Goal: Find specific page/section: Find specific page/section

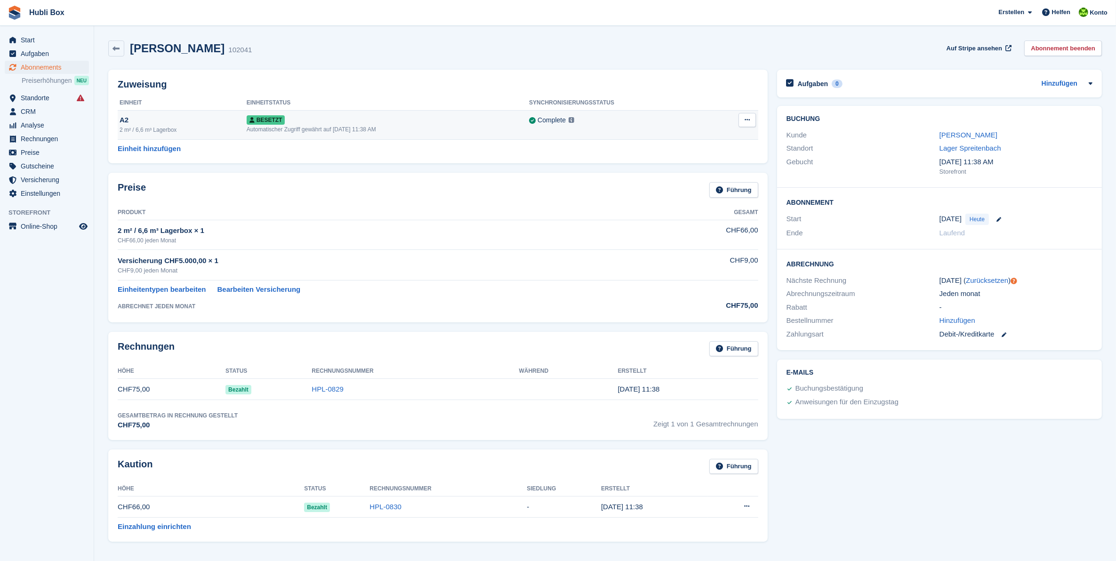
click at [153, 119] on div "A2" at bounding box center [183, 120] width 127 height 11
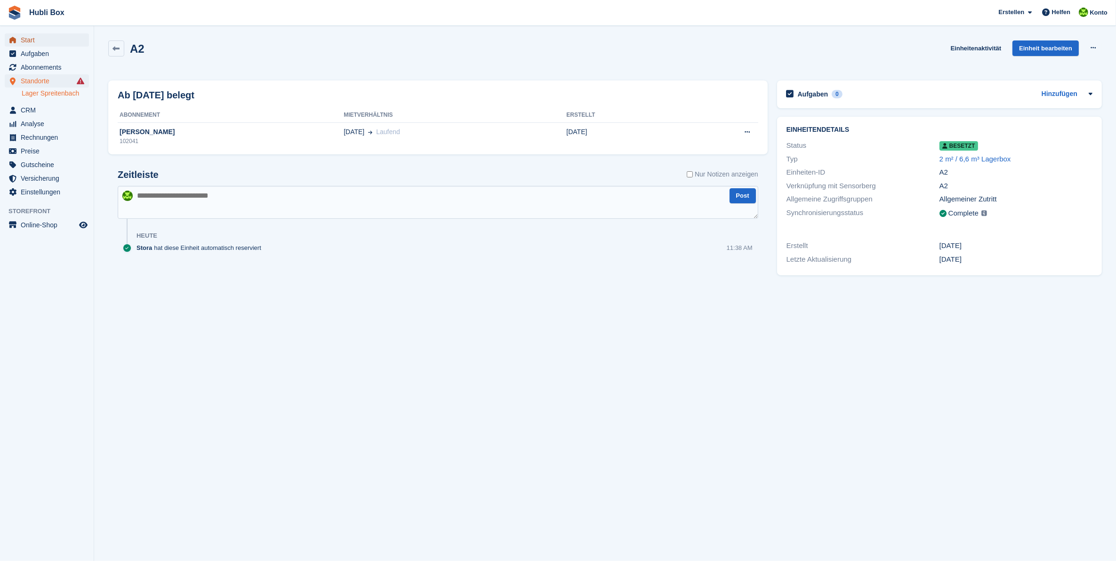
click at [30, 37] on span "Start" at bounding box center [49, 39] width 56 height 13
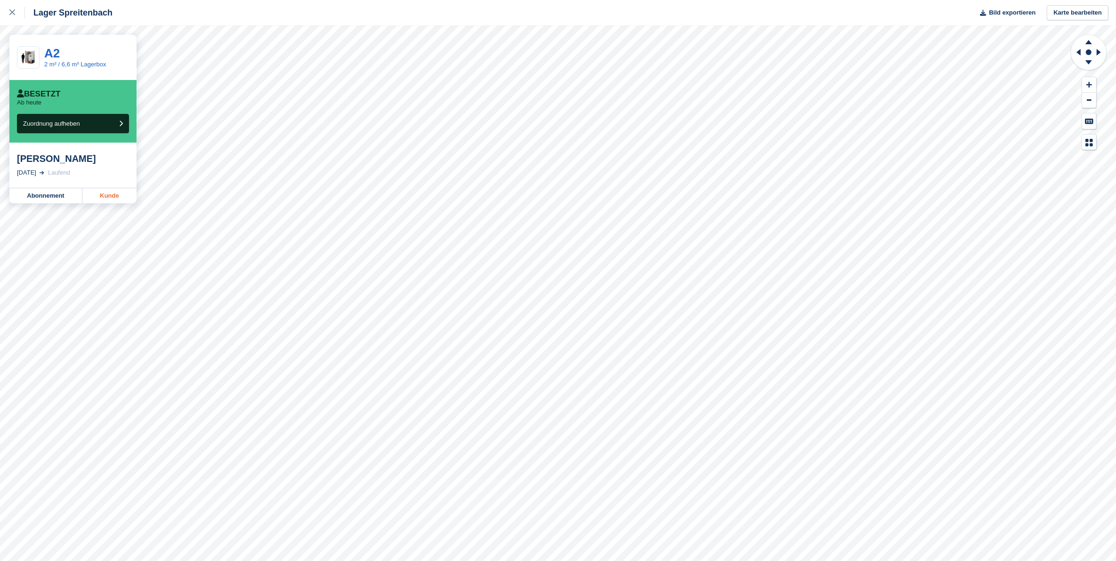
click at [105, 200] on link "Kunde" at bounding box center [109, 195] width 54 height 15
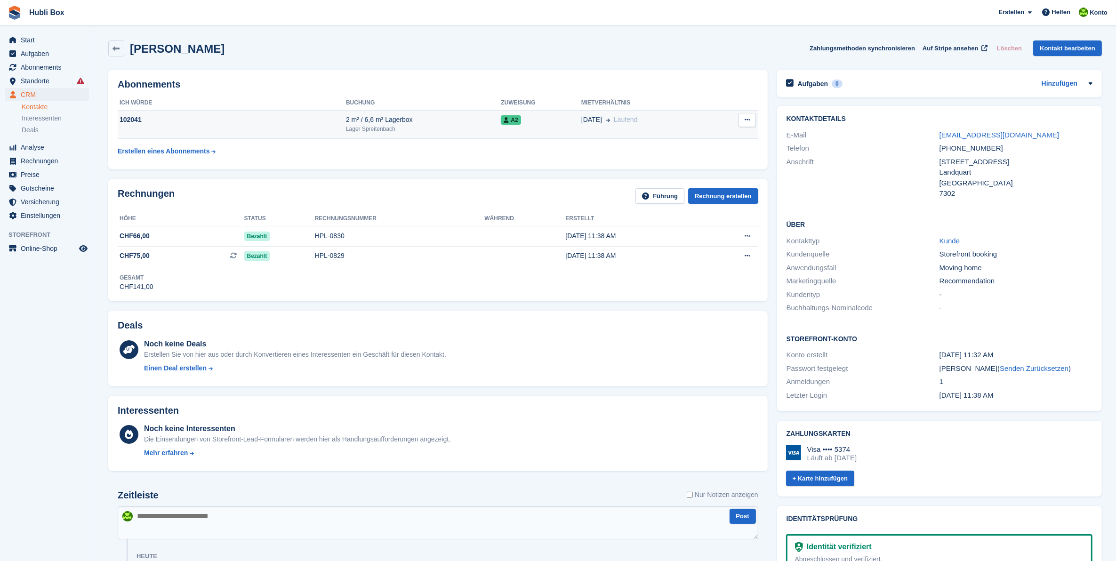
click at [521, 116] on div "A2" at bounding box center [541, 120] width 80 height 10
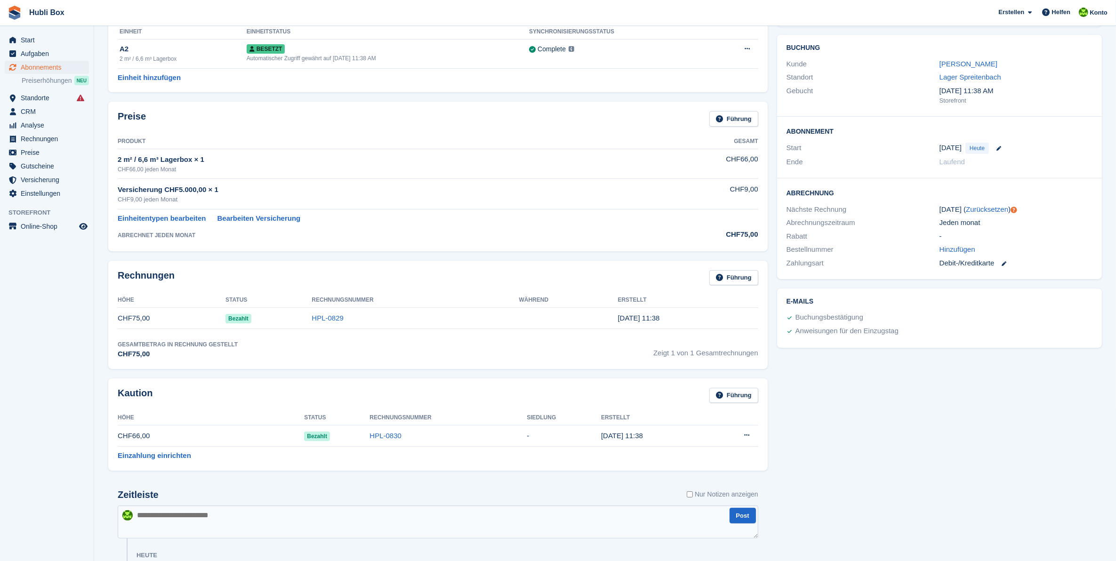
scroll to position [15, 0]
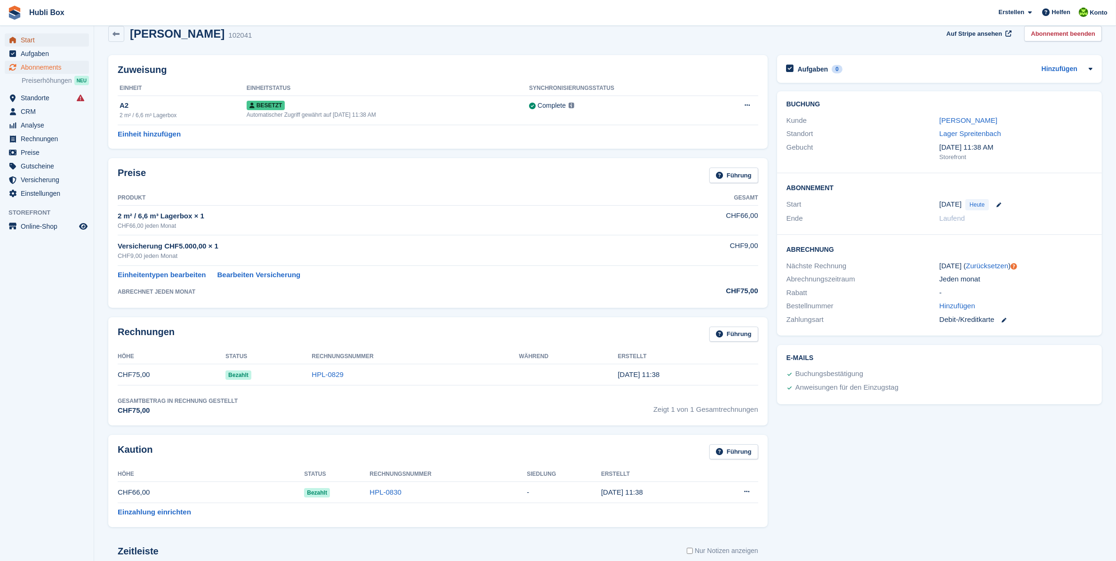
click at [27, 36] on span "Start" at bounding box center [49, 39] width 56 height 13
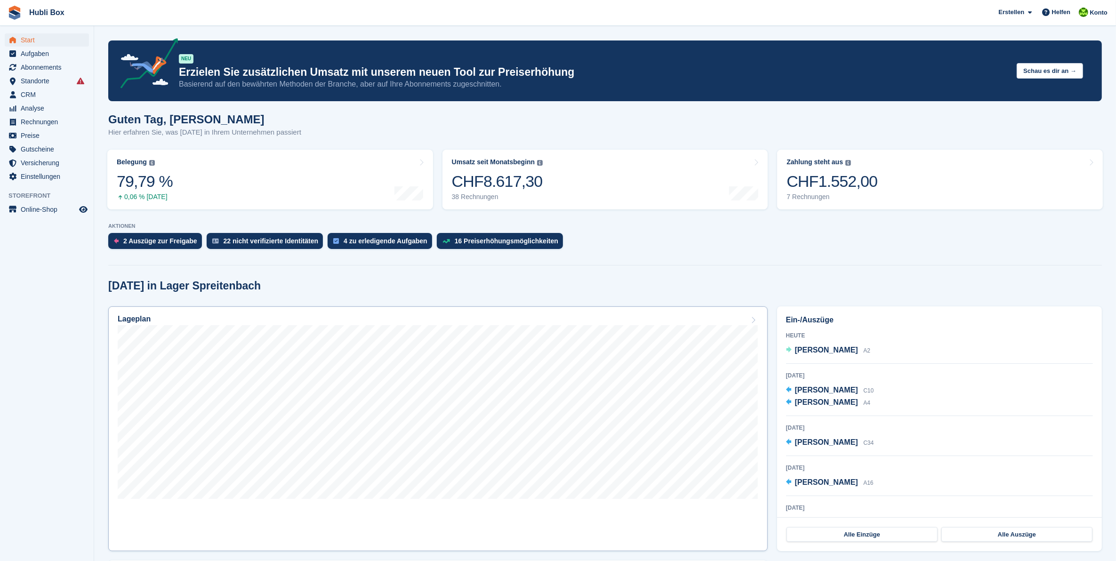
scroll to position [118, 0]
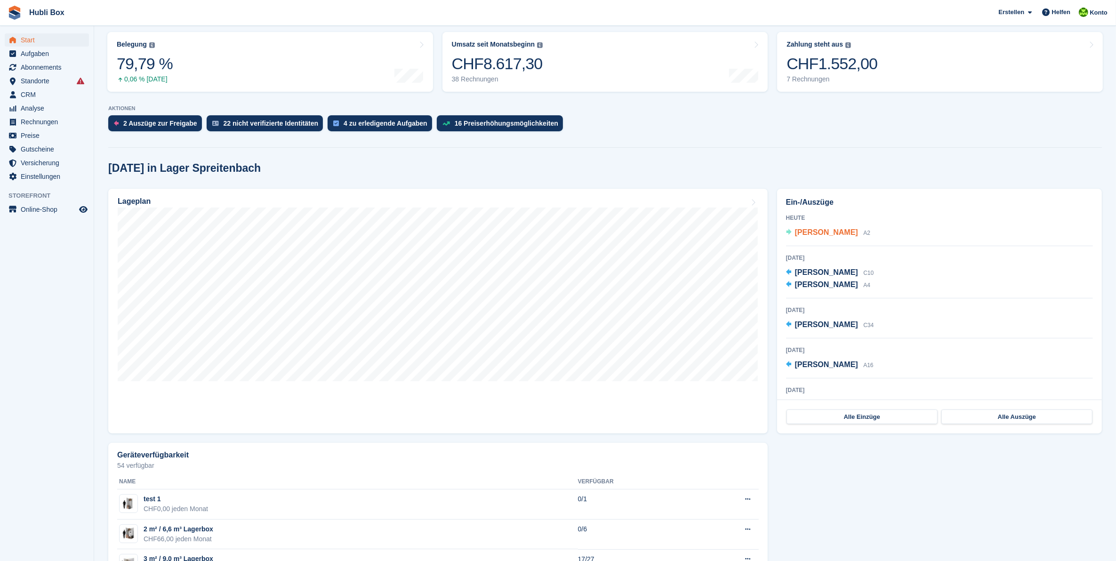
click at [828, 231] on span "[PERSON_NAME]" at bounding box center [826, 232] width 63 height 8
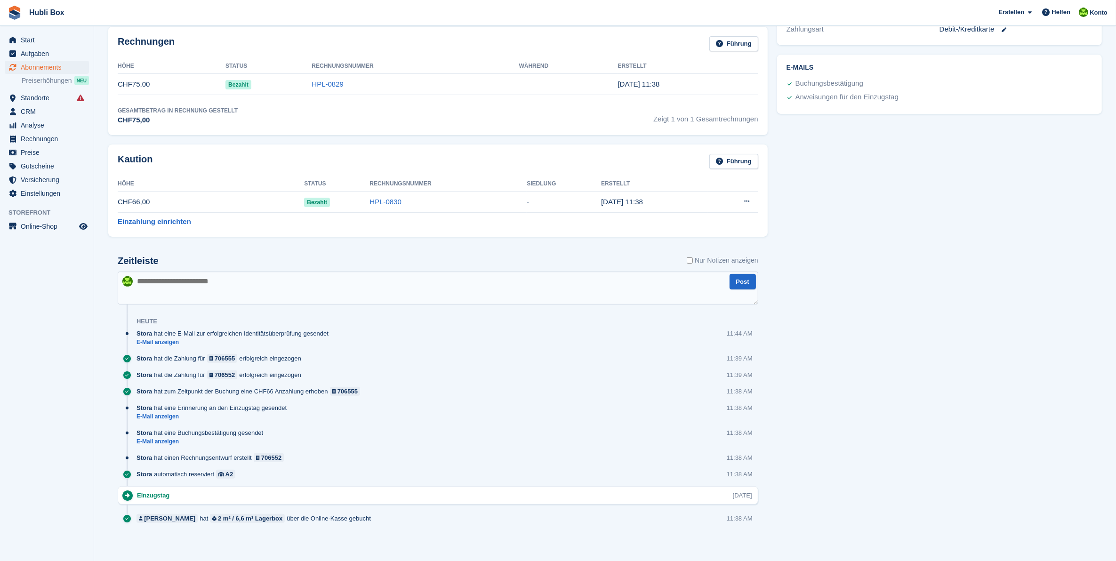
scroll to position [309, 0]
